Goal: Task Accomplishment & Management: Use online tool/utility

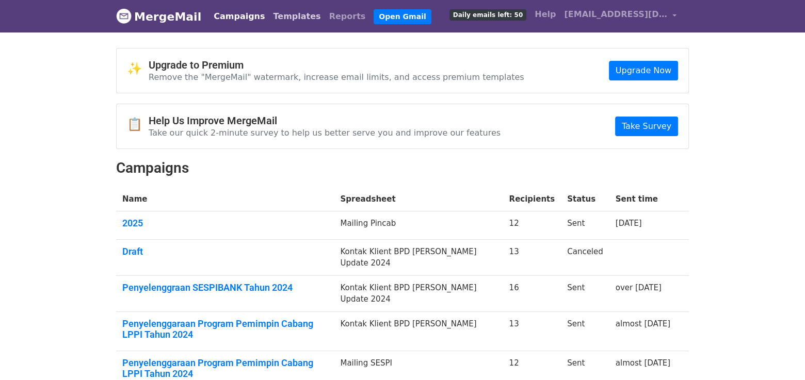
click at [290, 15] on link "Templates" at bounding box center [297, 16] width 56 height 21
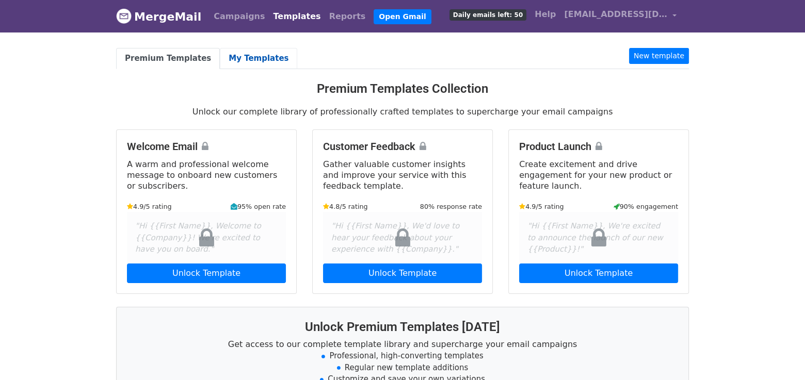
click at [248, 59] on link "My Templates" at bounding box center [258, 58] width 77 height 21
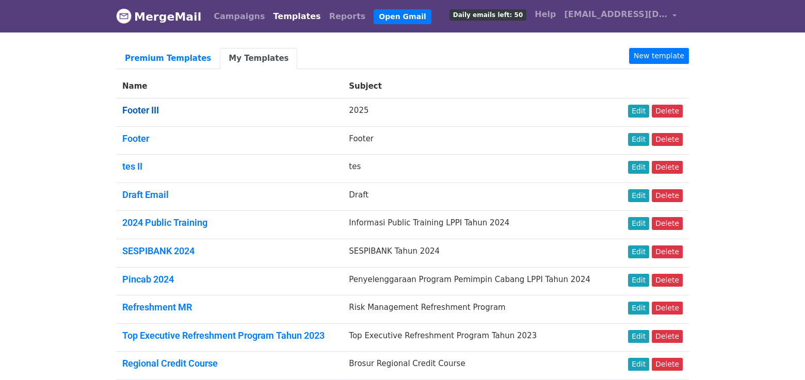
click at [139, 112] on link "Footer III" at bounding box center [140, 110] width 37 height 11
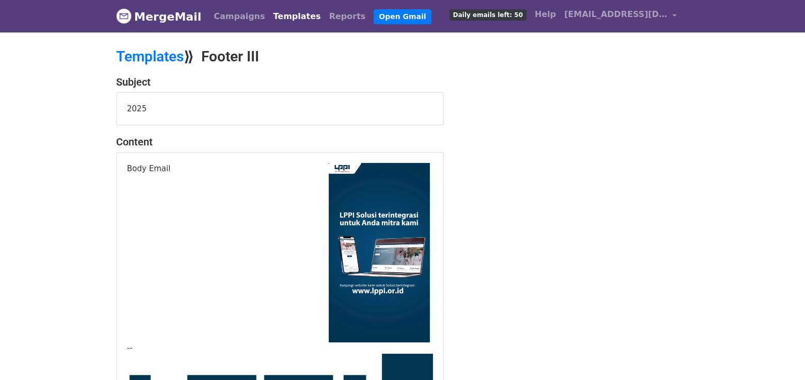
click at [733, 68] on body "MergeMail Campaigns Templates Reports Open Gmail Daily emails left: 50 Help ami…" at bounding box center [402, 382] width 805 height 765
click at [164, 55] on link "Templates" at bounding box center [150, 56] width 68 height 17
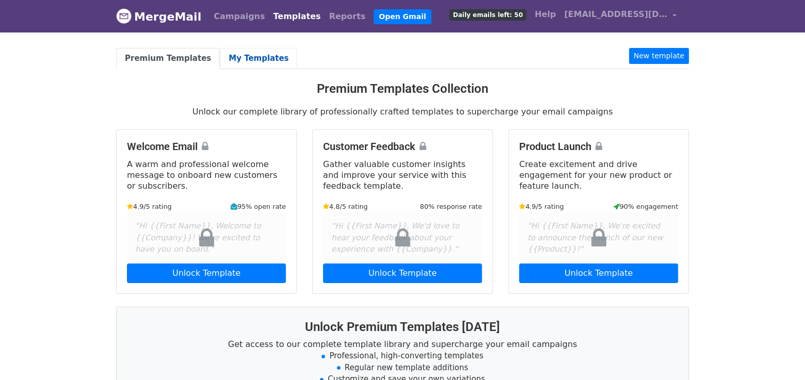
click at [236, 53] on link "My Templates" at bounding box center [258, 58] width 77 height 21
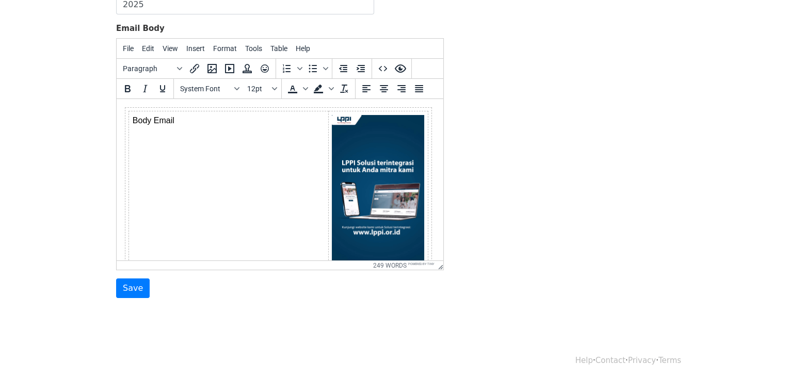
click at [362, 155] on img at bounding box center [378, 197] width 92 height 165
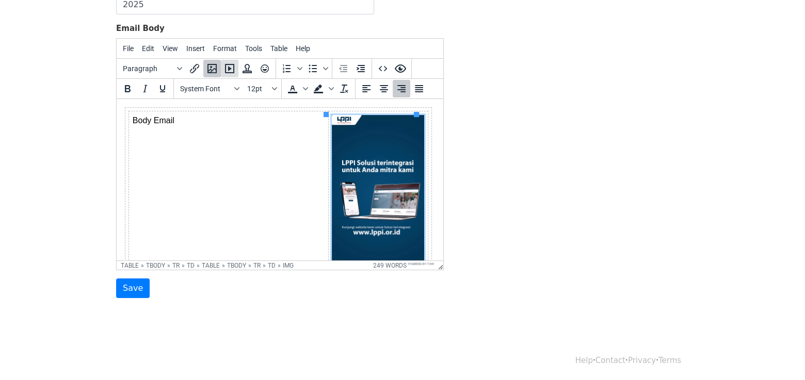
click at [228, 68] on icon "Insert/edit media" at bounding box center [229, 68] width 9 height 9
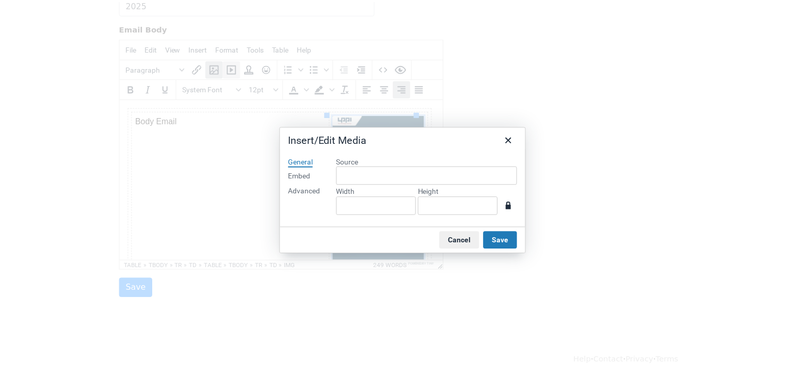
scroll to position [15, 0]
click at [304, 176] on div "Embed" at bounding box center [302, 176] width 22 height 10
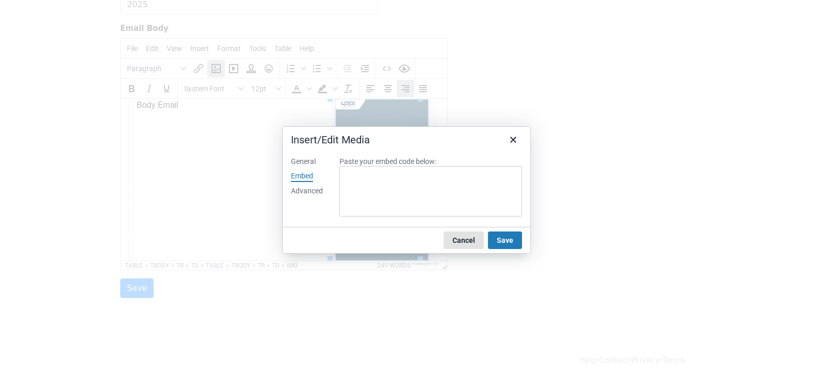
click at [478, 246] on button "Cancel" at bounding box center [464, 241] width 40 height 18
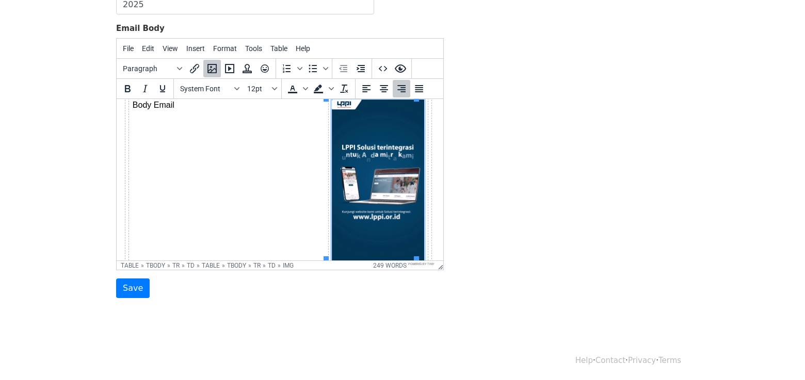
click at [525, 226] on div "Template Name Footer III Email Subject 2025 Email Body File Edit View Insert Fo…" at bounding box center [402, 116] width 588 height 363
